Goal: Find specific page/section: Find specific page/section

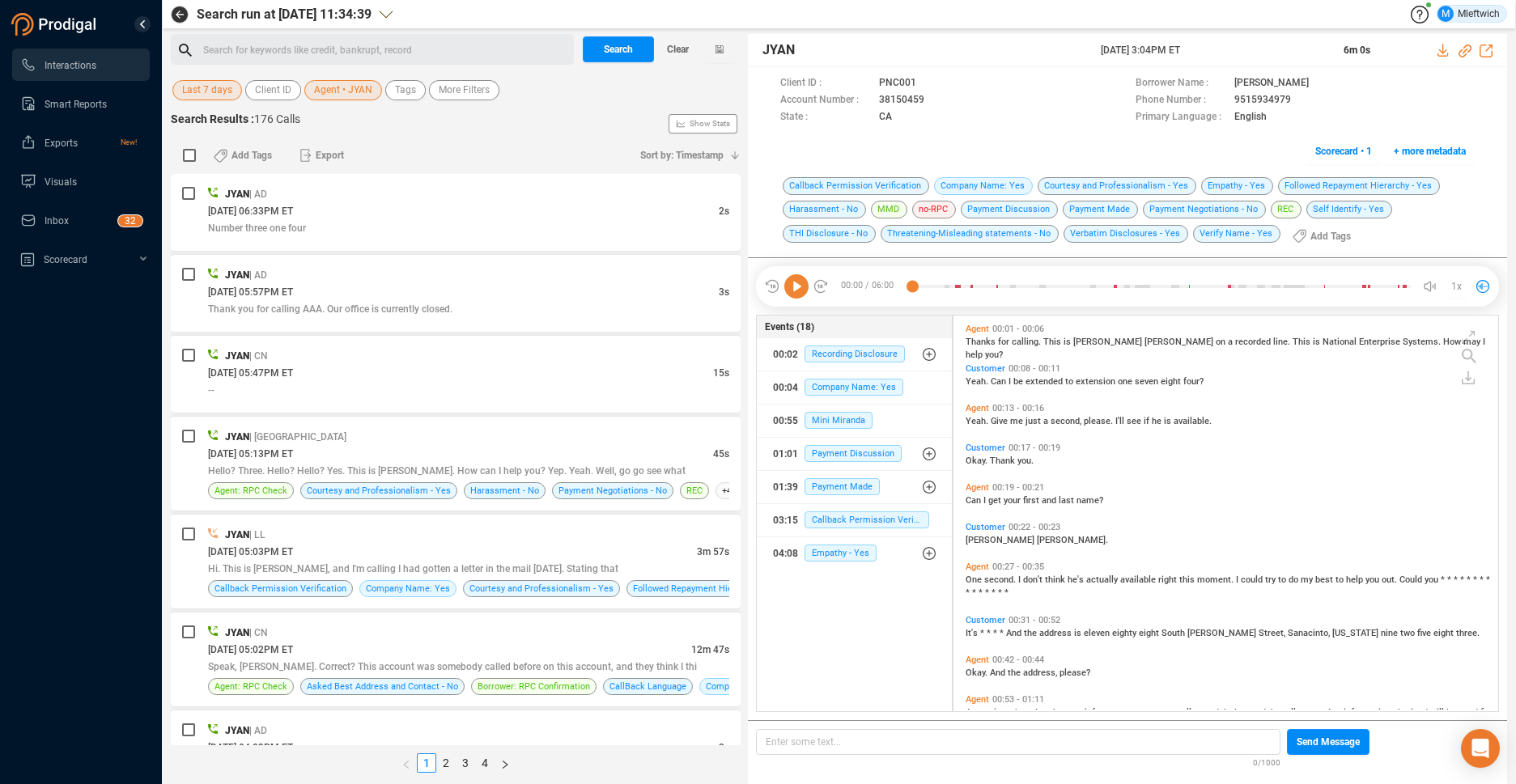
click at [360, 91] on span "Agent • JYAN" at bounding box center [342, 90] width 58 height 21
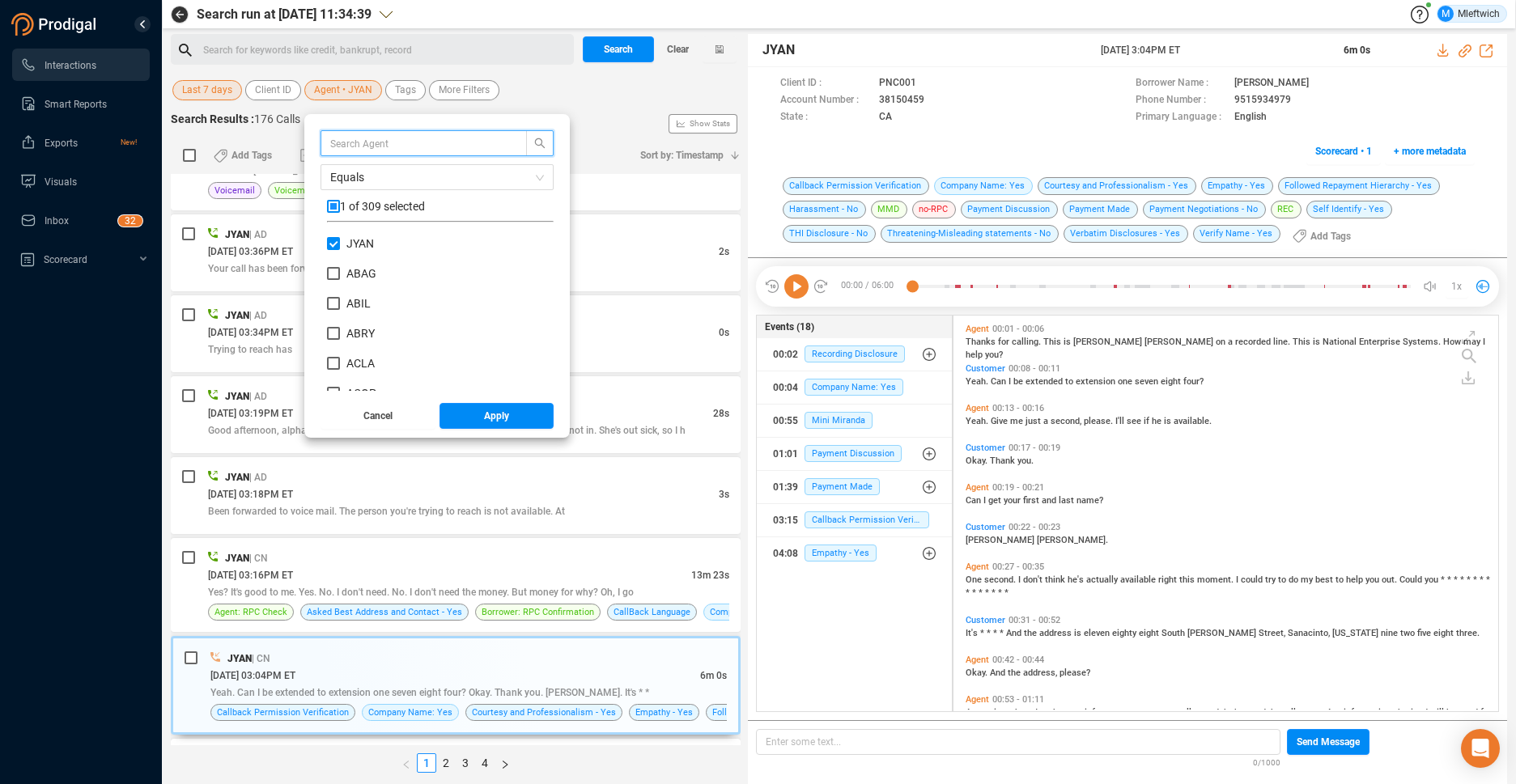
scroll to position [151, 218]
click at [335, 240] on input "JYAN" at bounding box center [333, 244] width 13 height 13
checkbox input "false"
click at [411, 141] on input "text" at bounding box center [416, 144] width 172 height 18
type input "DJEF"
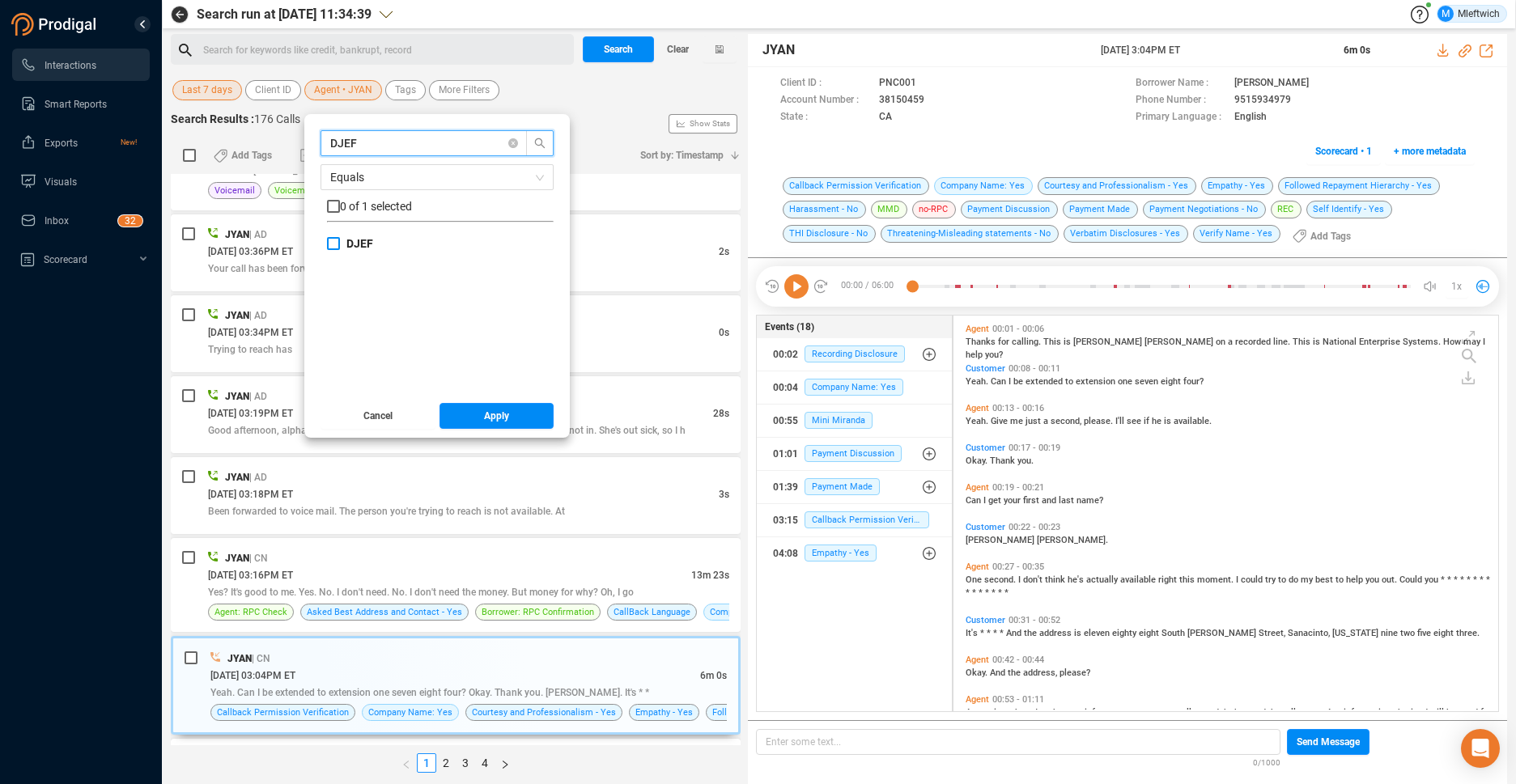
click at [329, 244] on input "DJEF" at bounding box center [333, 244] width 13 height 13
checkbox input "true"
click at [488, 417] on span "Apply" at bounding box center [496, 416] width 25 height 26
click at [515, 419] on div "[DATE] 03:19PM ET" at bounding box center [460, 413] width 505 height 17
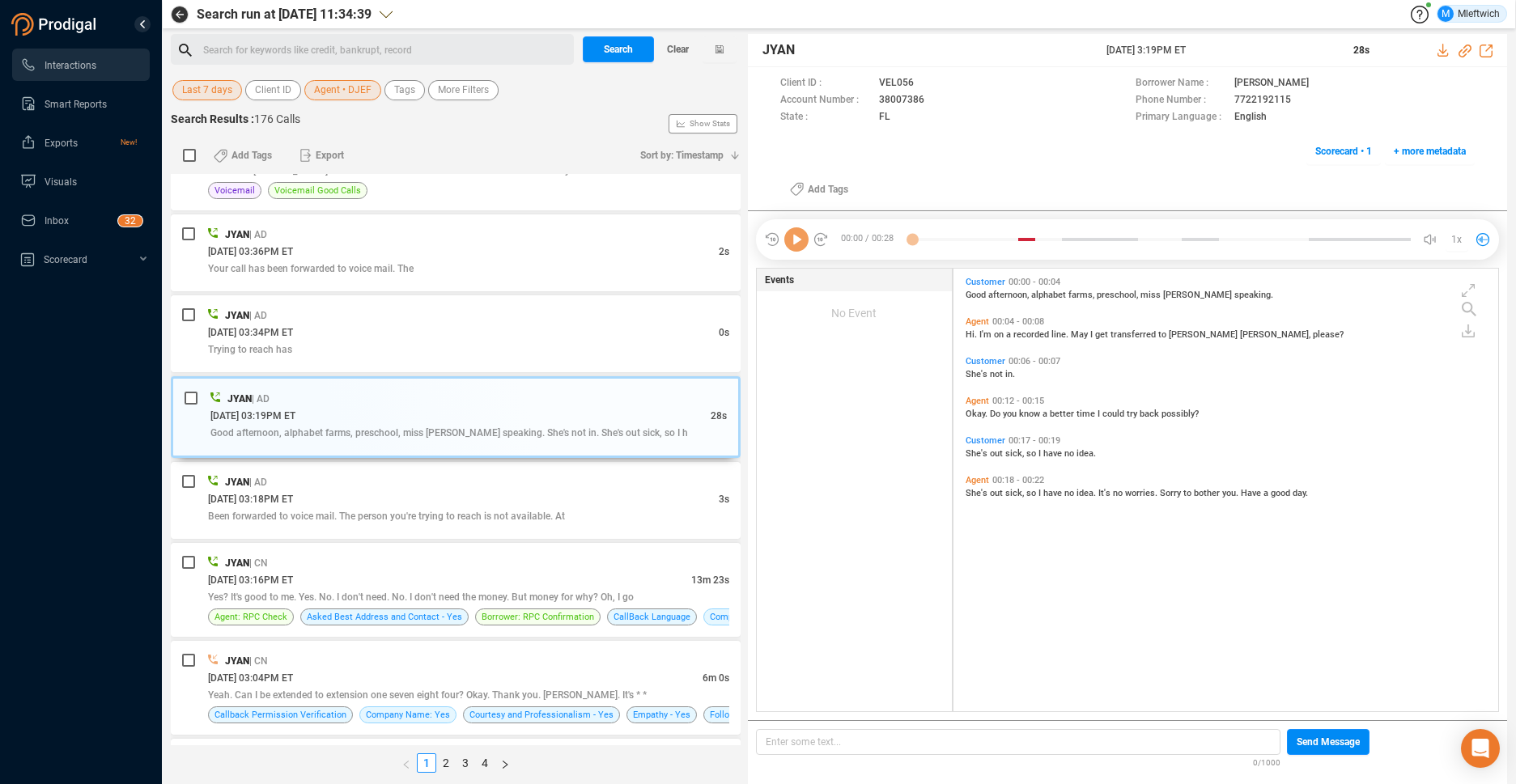
scroll to position [438, 535]
click at [622, 47] on span "Search" at bounding box center [618, 49] width 29 height 26
click at [622, 47] on div "Search Clear" at bounding box center [659, 48] width 162 height 30
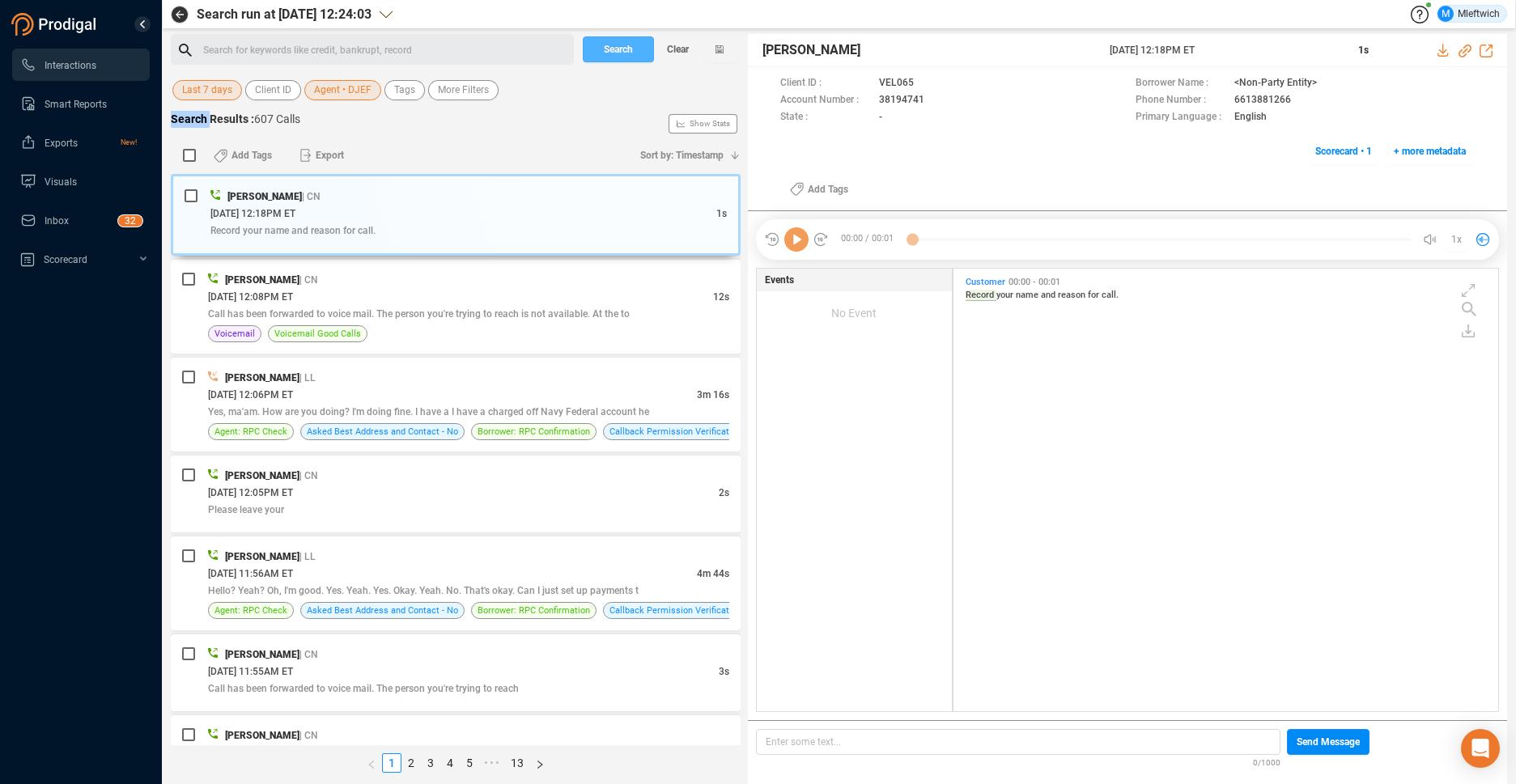
scroll to position [5, 9]
